Goal: Task Accomplishment & Management: Use online tool/utility

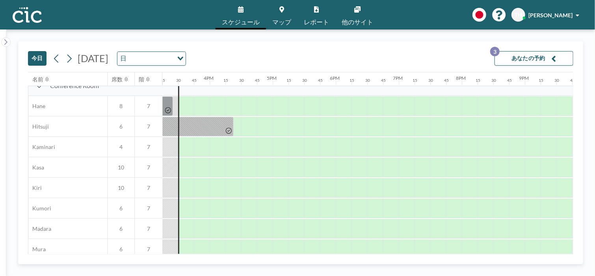
scroll to position [9, 961]
click at [186, 148] on div at bounding box center [187, 148] width 14 height 20
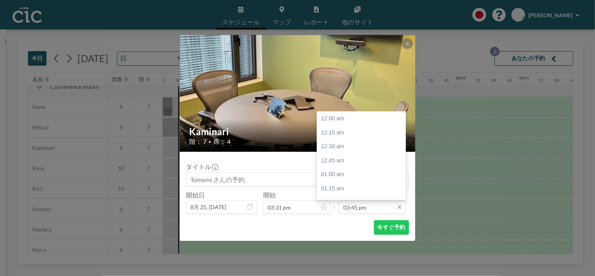
scroll to position [883, 0]
click at [358, 206] on input "03:45 pm" at bounding box center [372, 207] width 67 height 13
click at [335, 133] on div "04:00 pm" at bounding box center [363, 133] width 92 height 14
type input "04:00 pm"
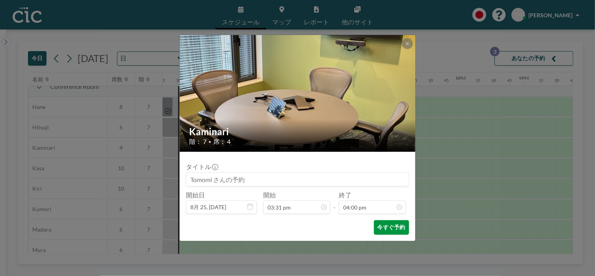
click at [388, 230] on button "今すぐ予約" at bounding box center [391, 228] width 35 height 15
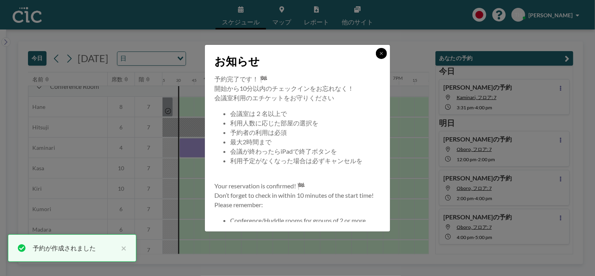
click at [385, 51] on button at bounding box center [381, 53] width 11 height 11
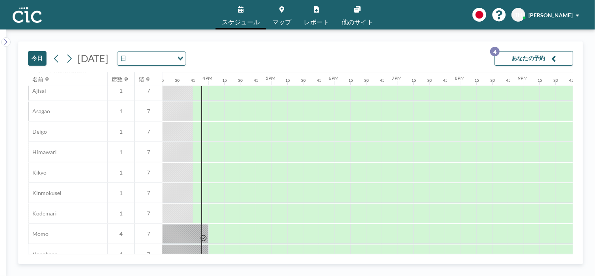
scroll to position [238, 962]
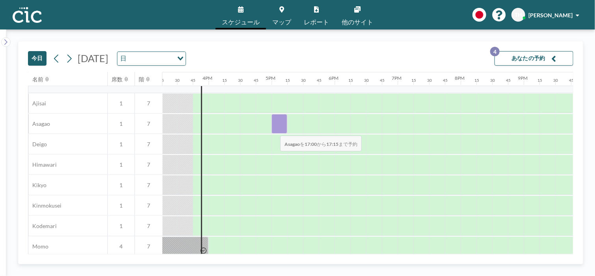
click at [274, 131] on div at bounding box center [279, 124] width 16 height 20
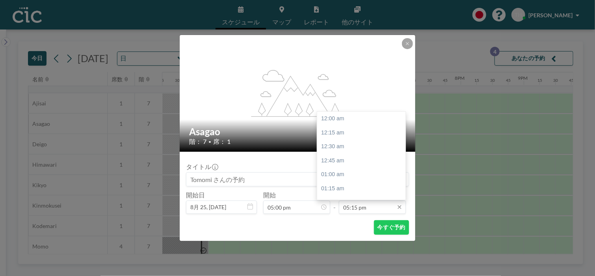
scroll to position [967, 0]
click at [363, 206] on input "05:15 pm" at bounding box center [372, 207] width 67 height 13
click at [336, 164] on div "06:00 pm" at bounding box center [363, 161] width 92 height 14
type input "06:00 pm"
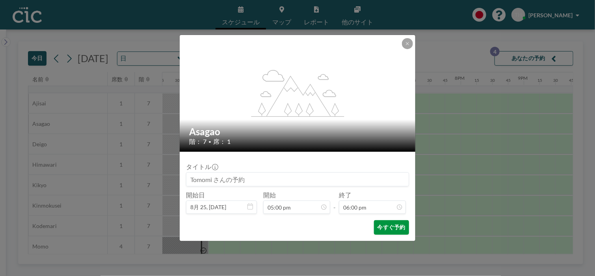
click at [383, 225] on button "今すぐ予約" at bounding box center [391, 228] width 35 height 15
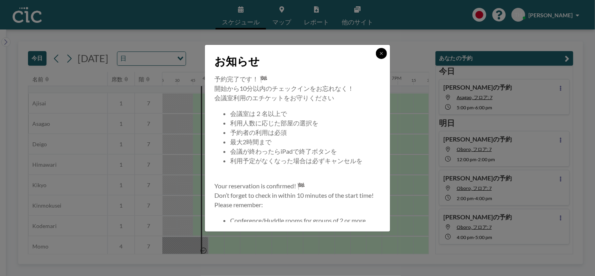
click at [380, 56] on button at bounding box center [381, 53] width 11 height 11
